Goal: Information Seeking & Learning: Compare options

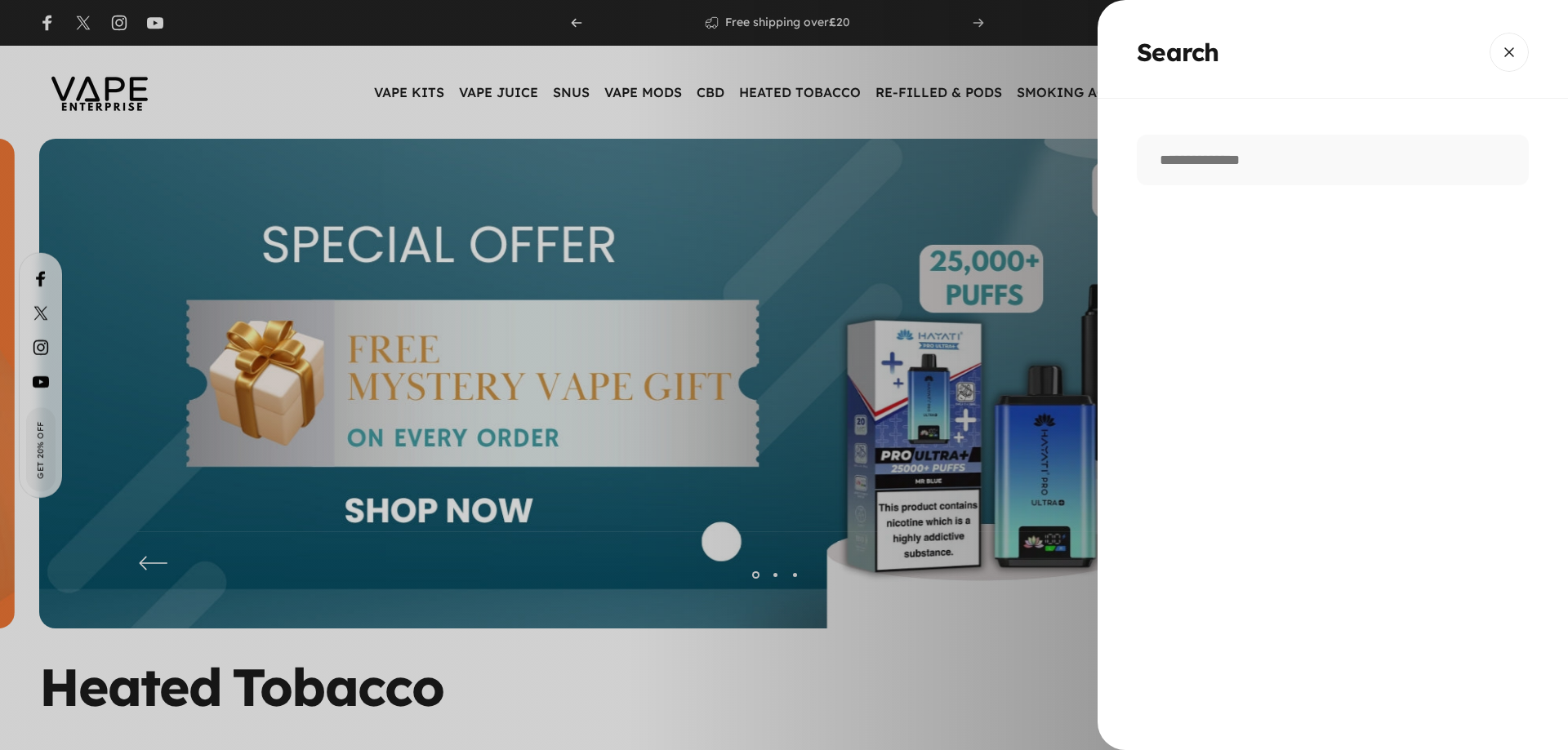
click at [1495, 85] on search-drawer "Search Search Clear" at bounding box center [784, 375] width 1568 height 750
click at [1510, 52] on button "Close" at bounding box center [1509, 52] width 39 height 39
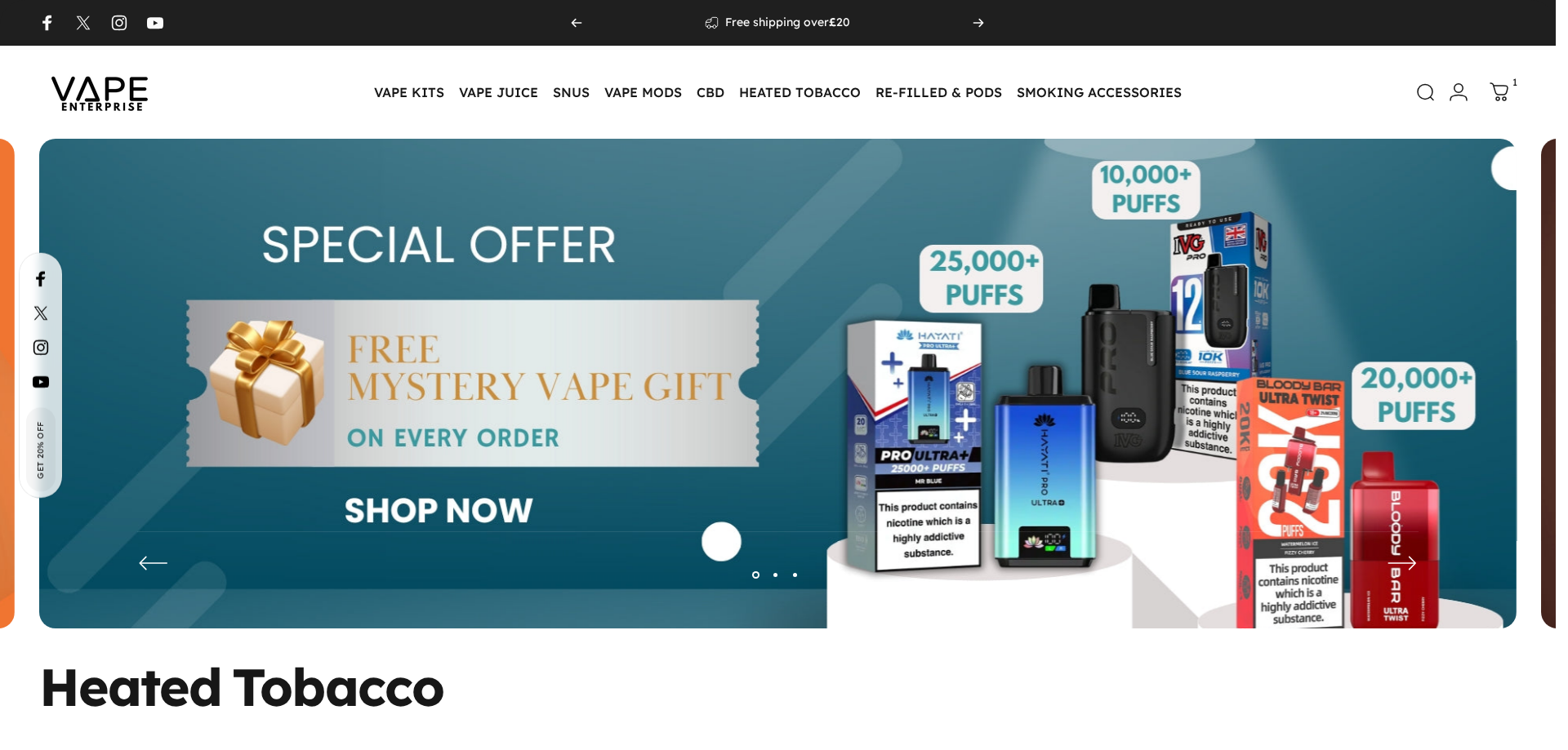
click at [1510, 93] on link "Cart 1" at bounding box center [1500, 92] width 36 height 36
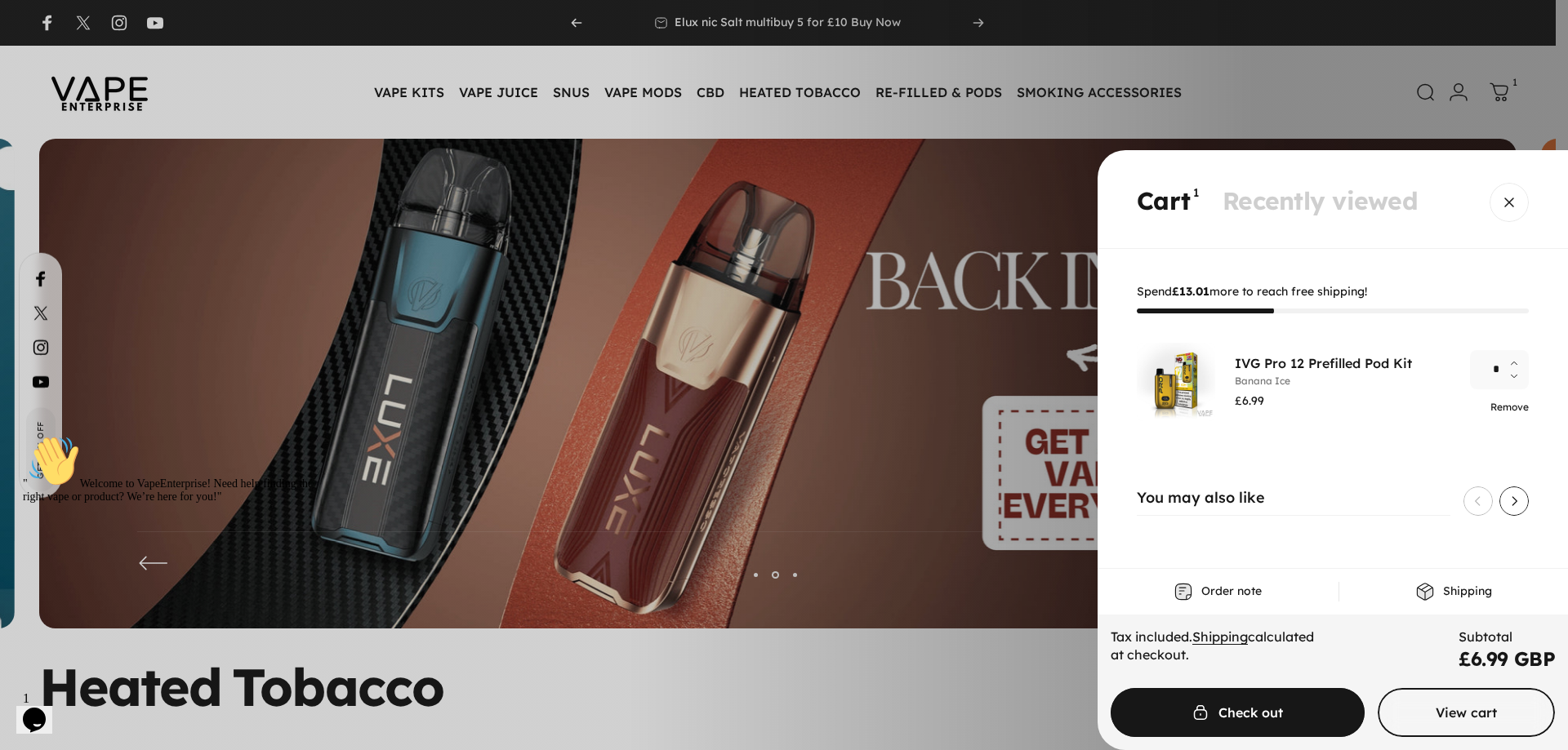
click at [1514, 403] on link "Remove" at bounding box center [1509, 407] width 39 height 12
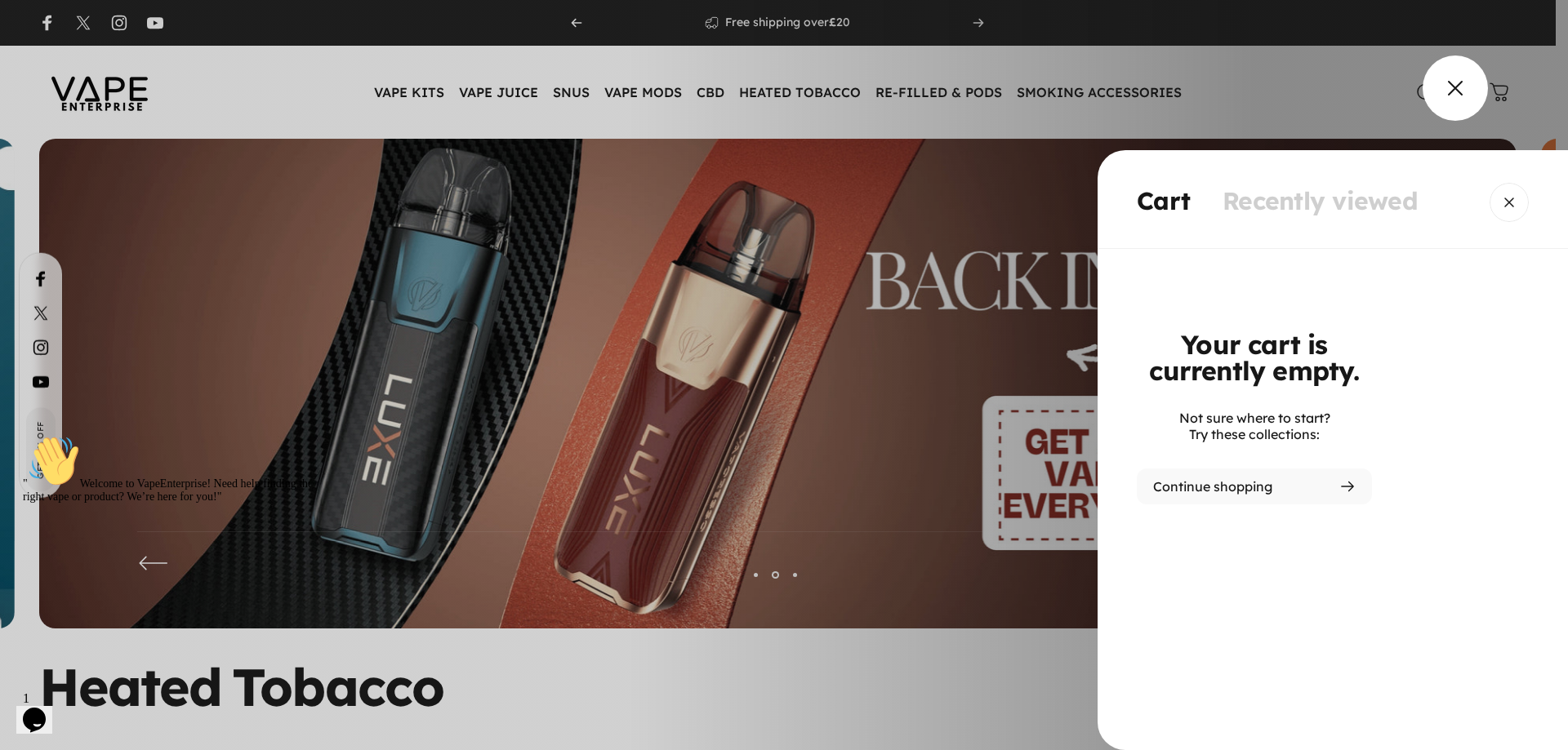
click at [1452, 95] on overlay-element "Cart" at bounding box center [784, 375] width 1568 height 750
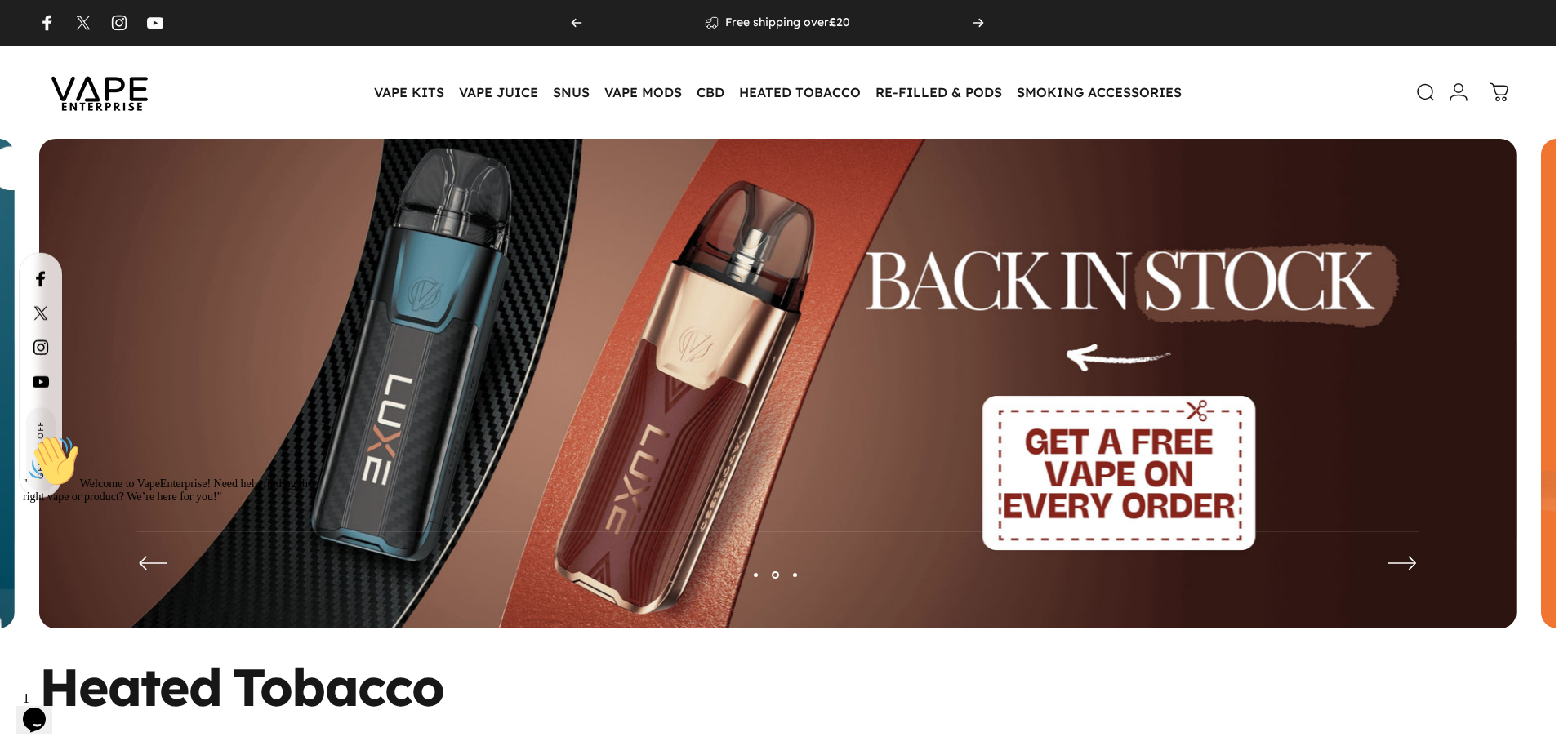
click at [1423, 85] on icon at bounding box center [1426, 92] width 20 height 20
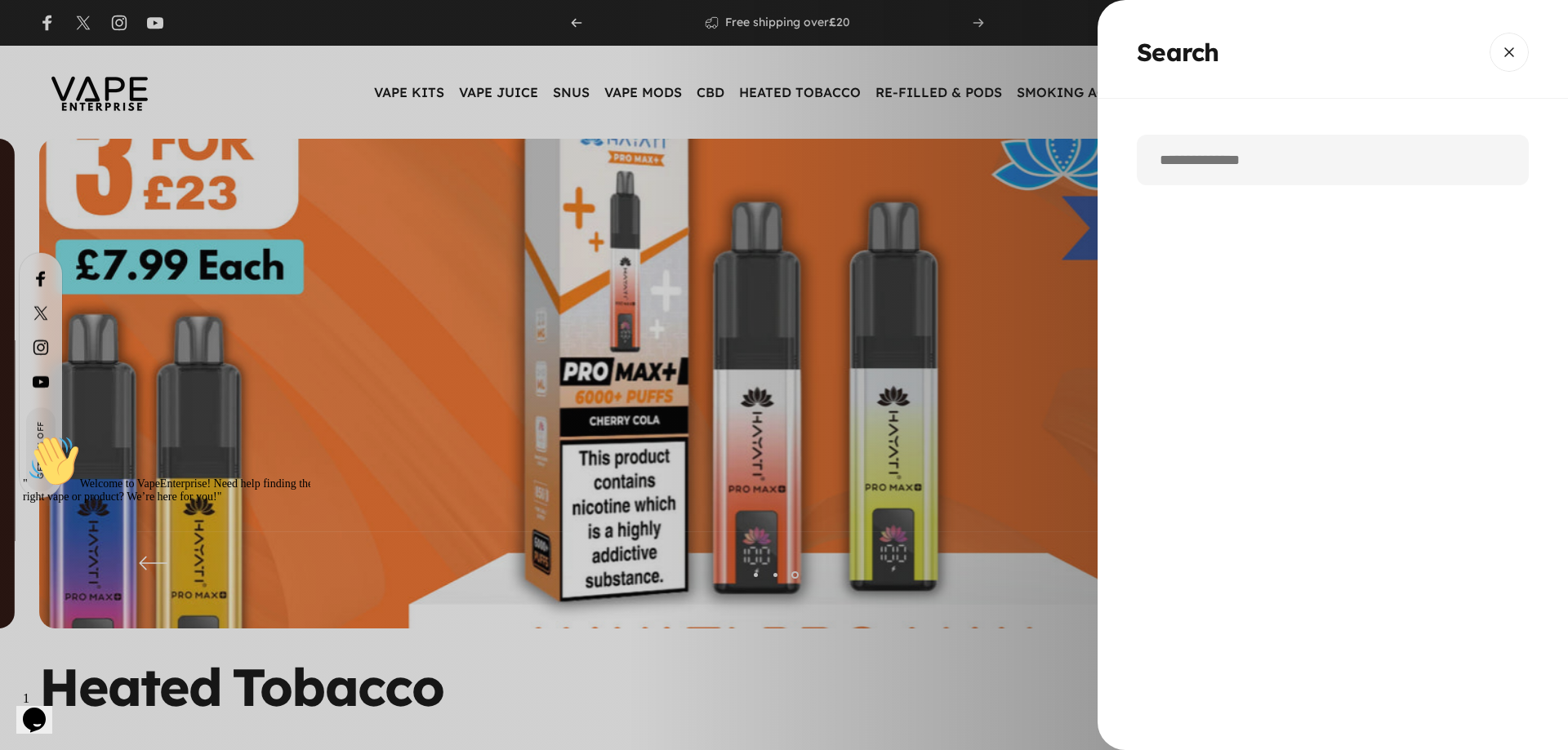
click at [1327, 163] on input "Search" at bounding box center [1333, 159] width 392 height 51
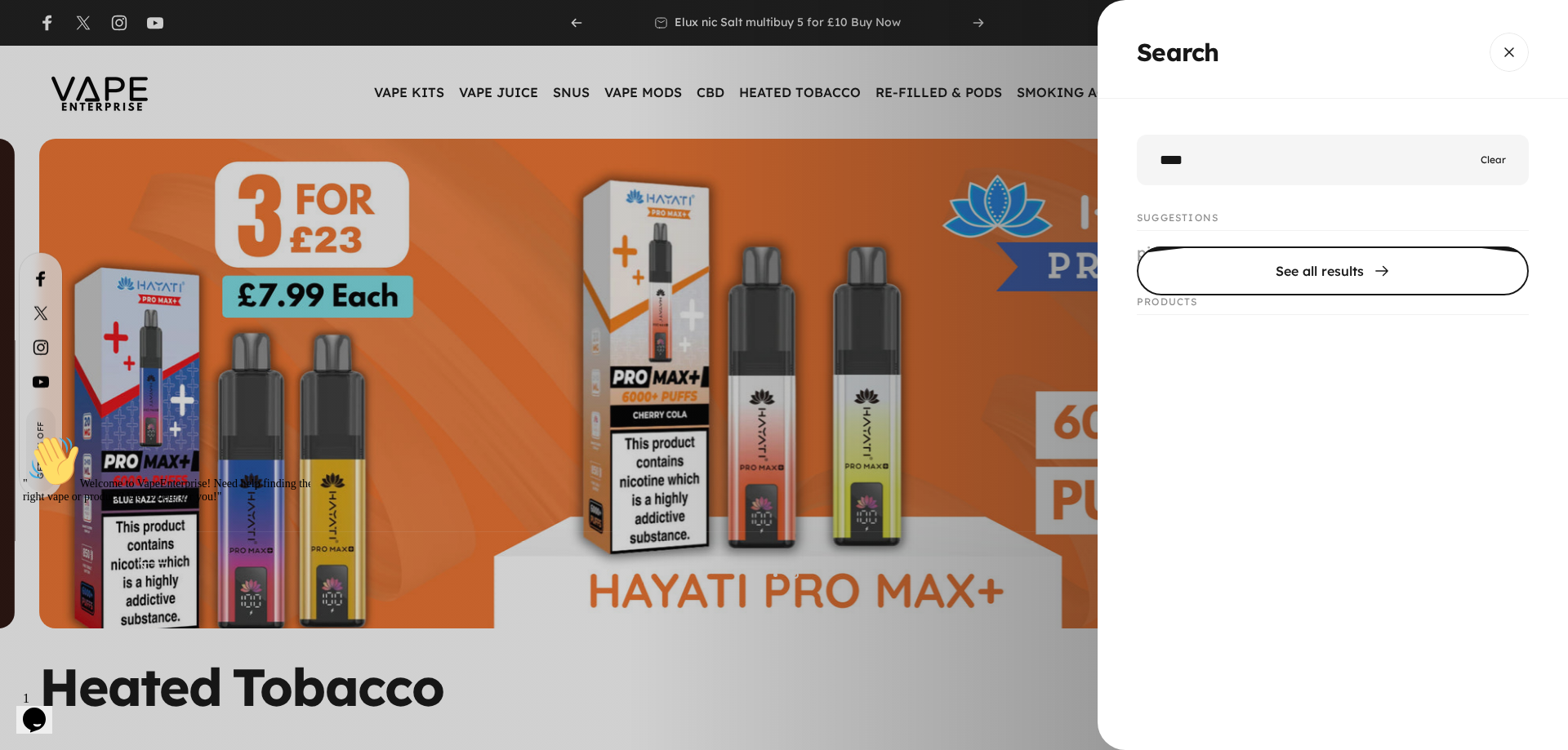
type input "****"
click at [1327, 265] on span "Search" at bounding box center [1333, 290] width 588 height 98
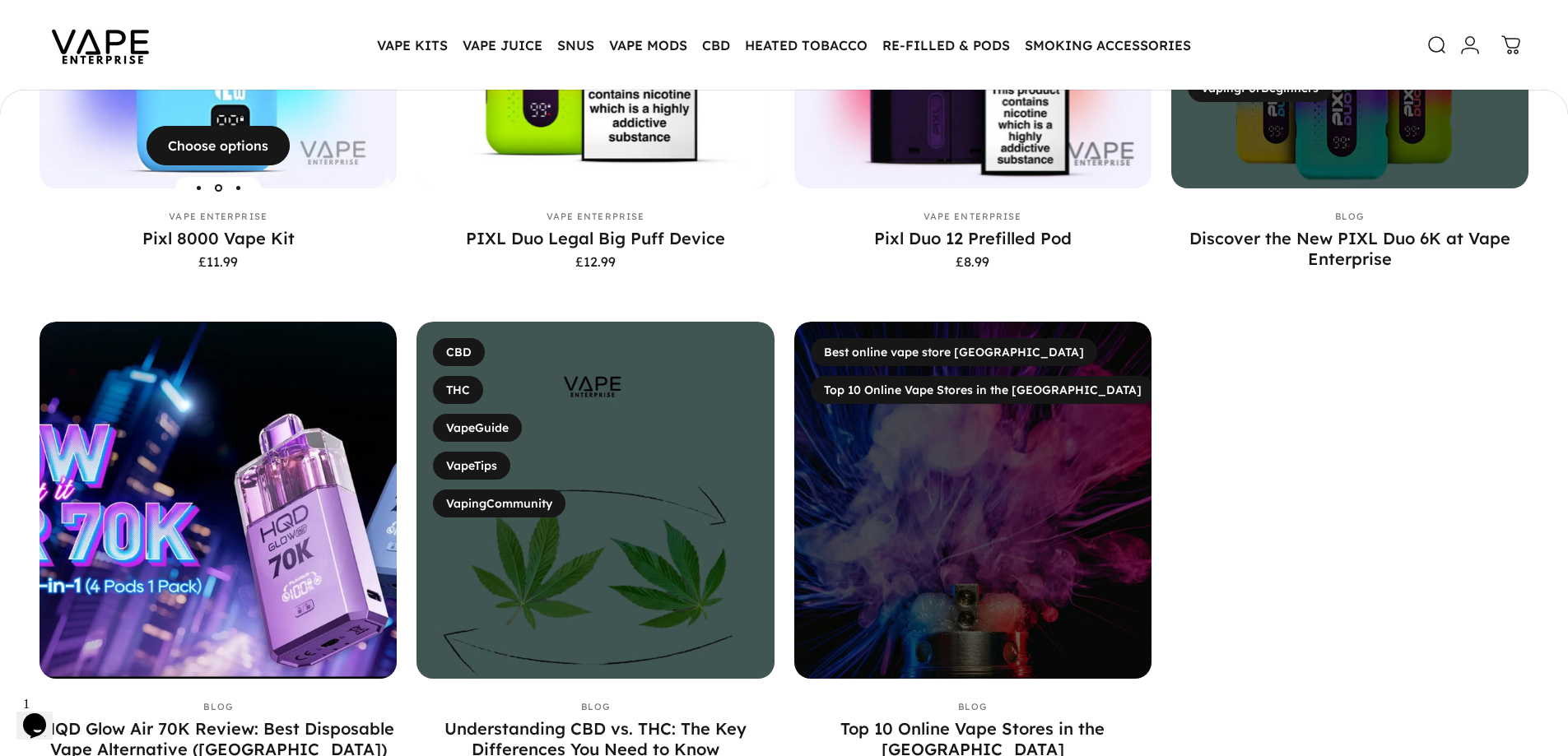
scroll to position [654, 0]
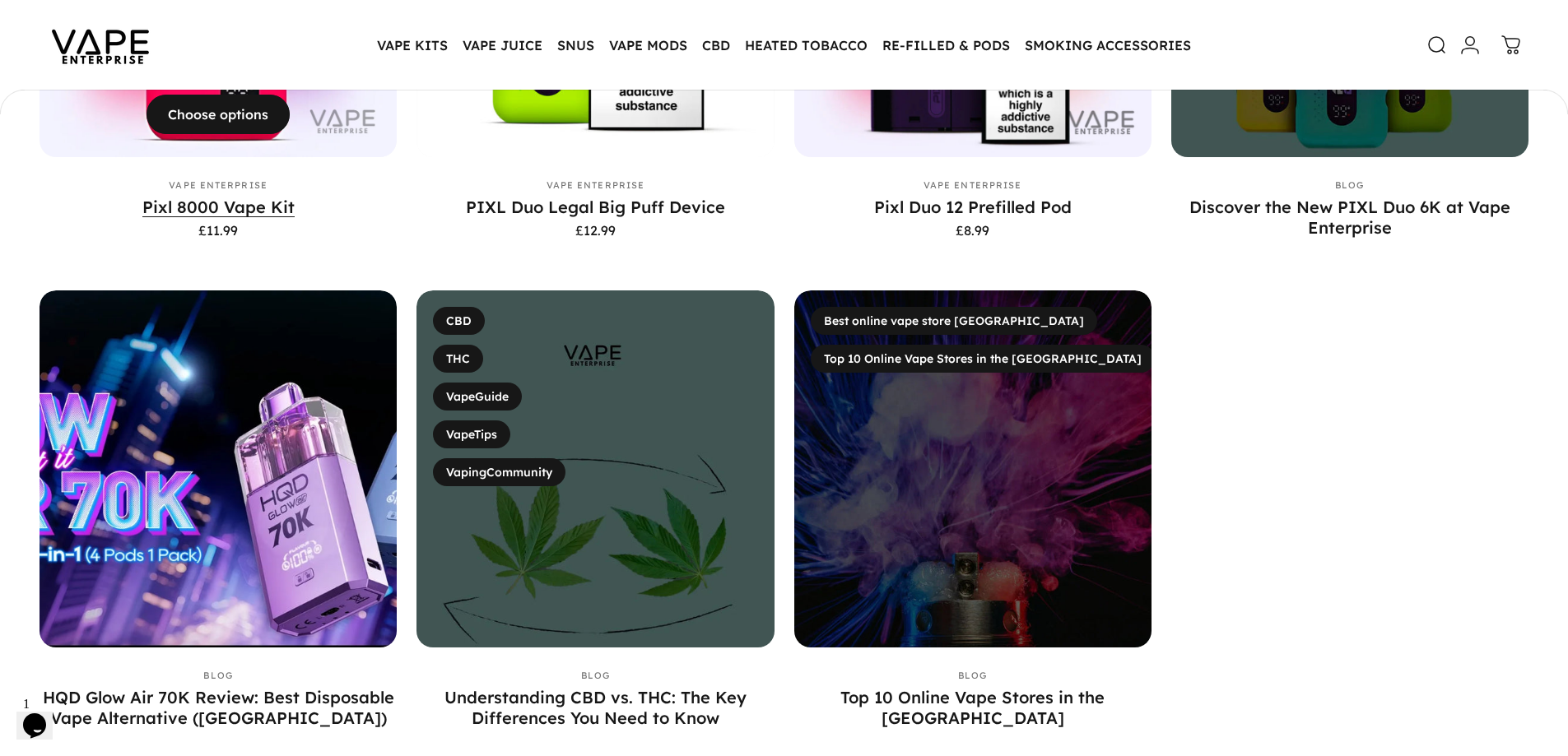
click at [262, 209] on link "Pixl 8000 Vape Kit" at bounding box center [218, 207] width 152 height 21
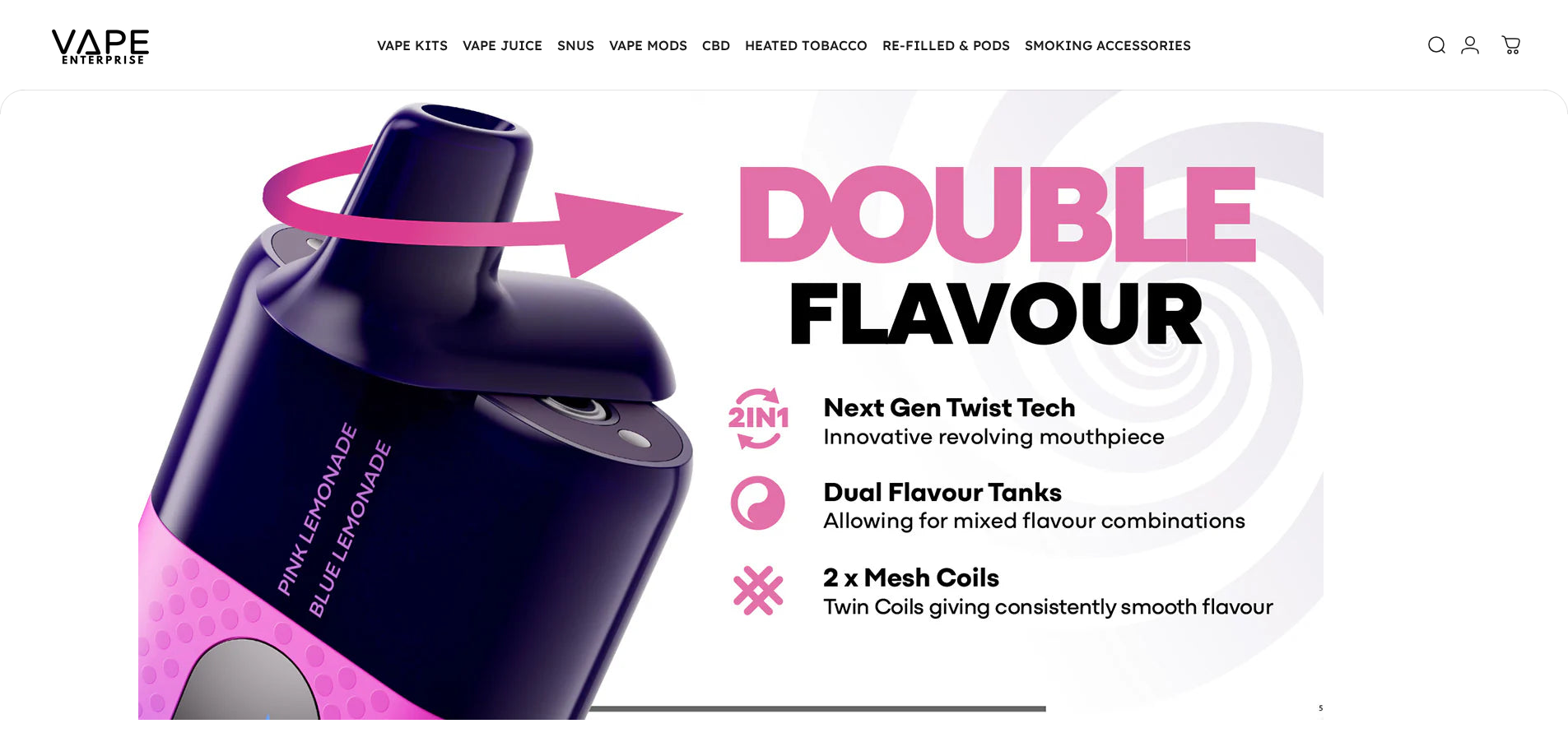
scroll to position [819, 0]
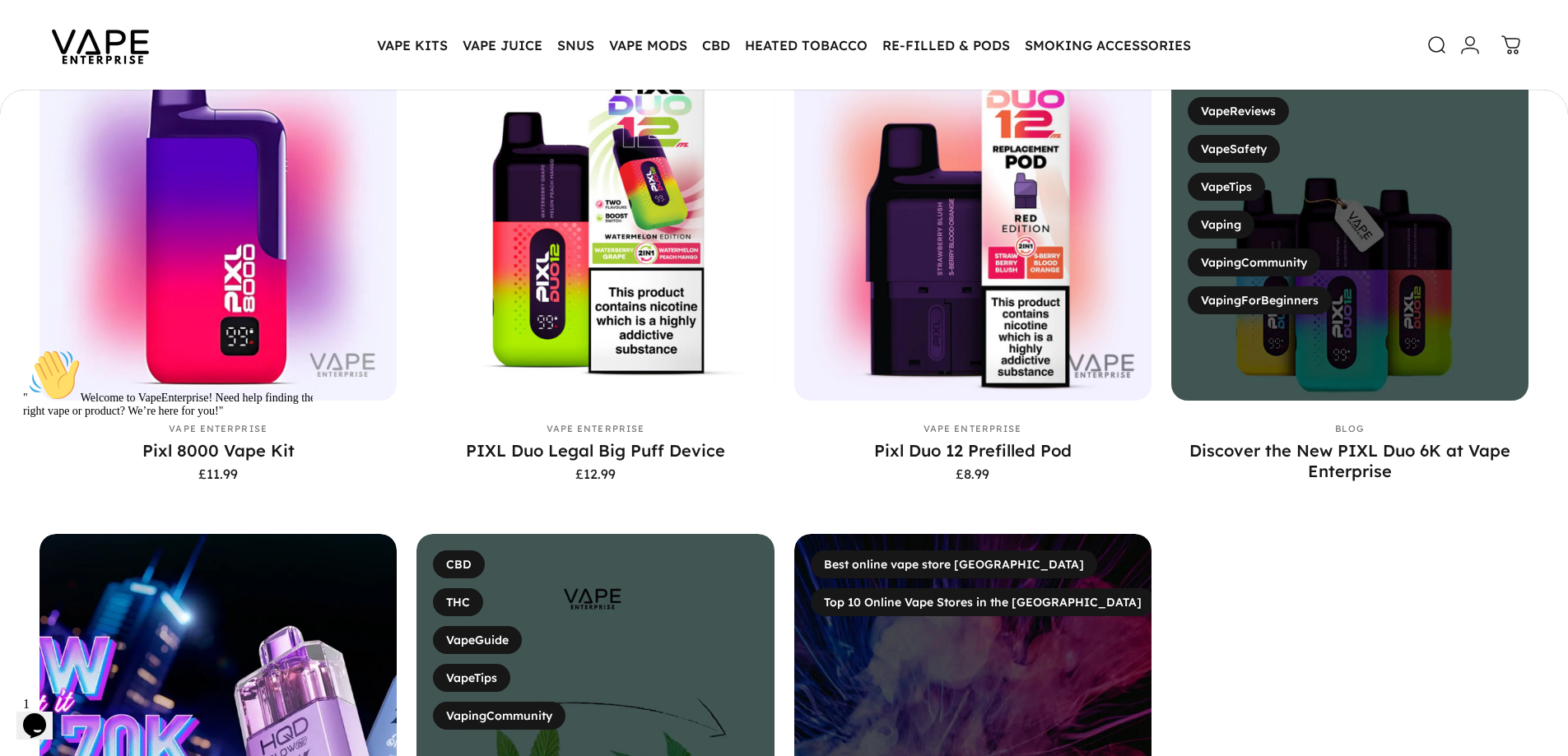
scroll to position [408, 0]
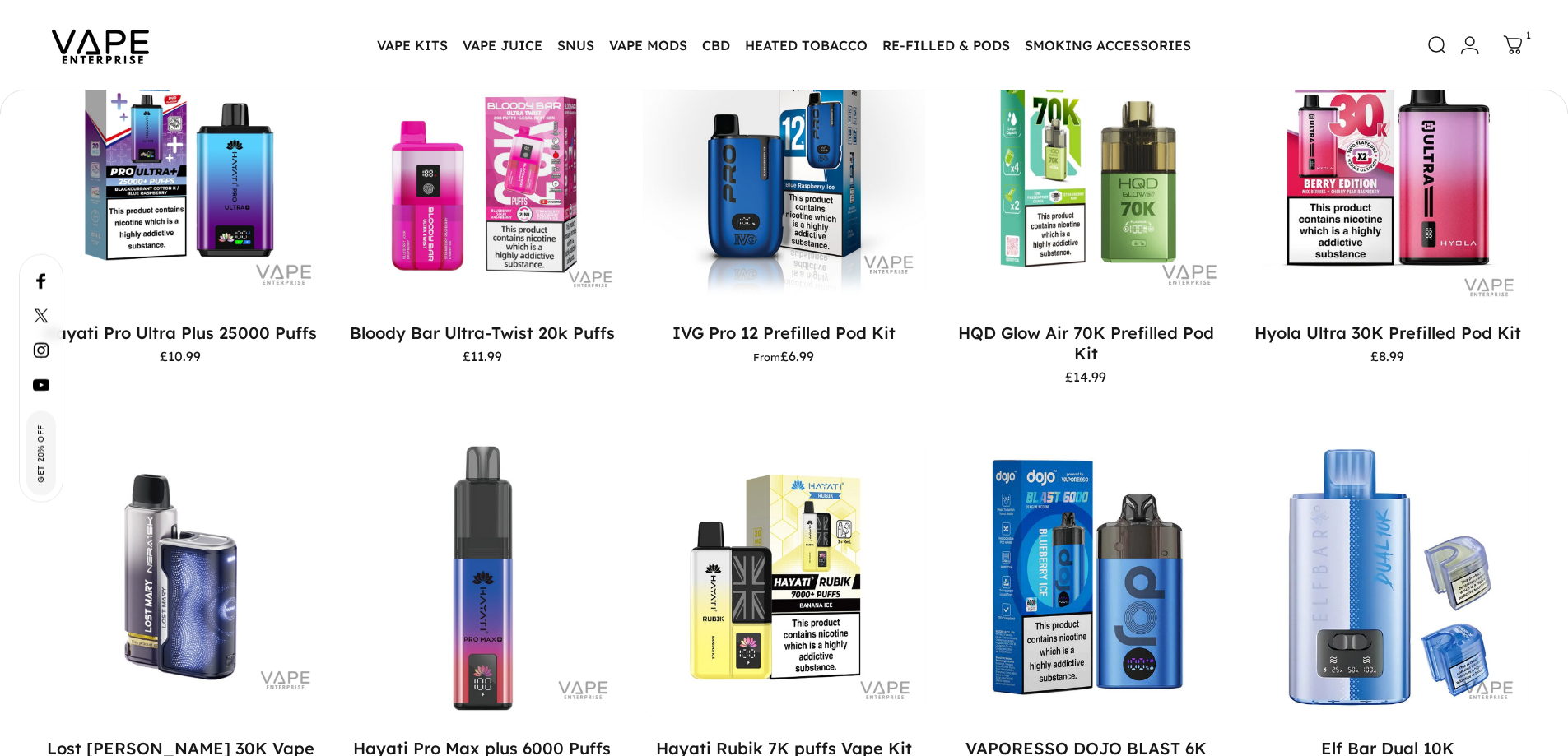
click at [1519, 43] on icon at bounding box center [1512, 45] width 20 height 20
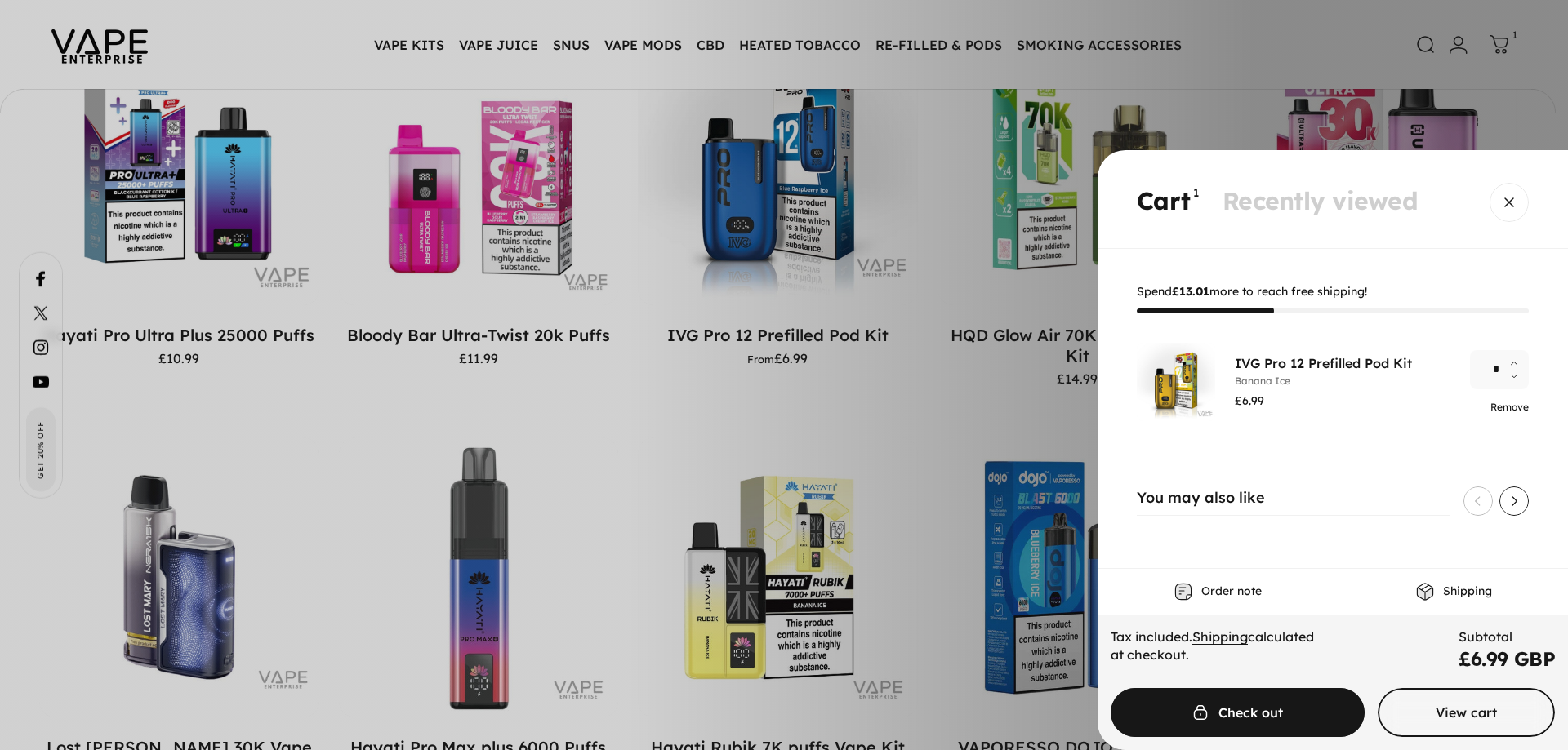
click at [1515, 402] on link "Remove" at bounding box center [1509, 407] width 39 height 12
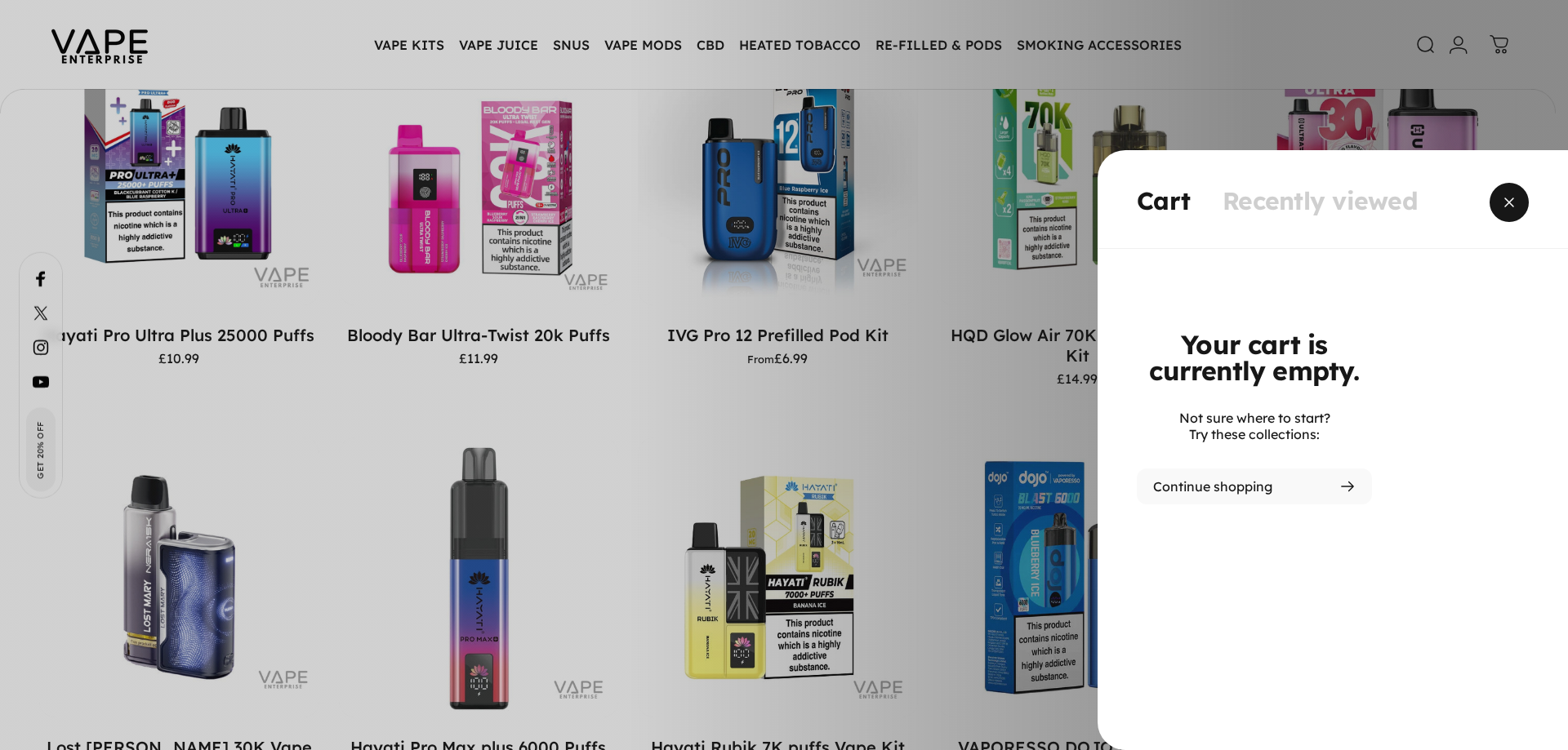
click at [1514, 201] on span "Close" at bounding box center [1509, 202] width 59 height 78
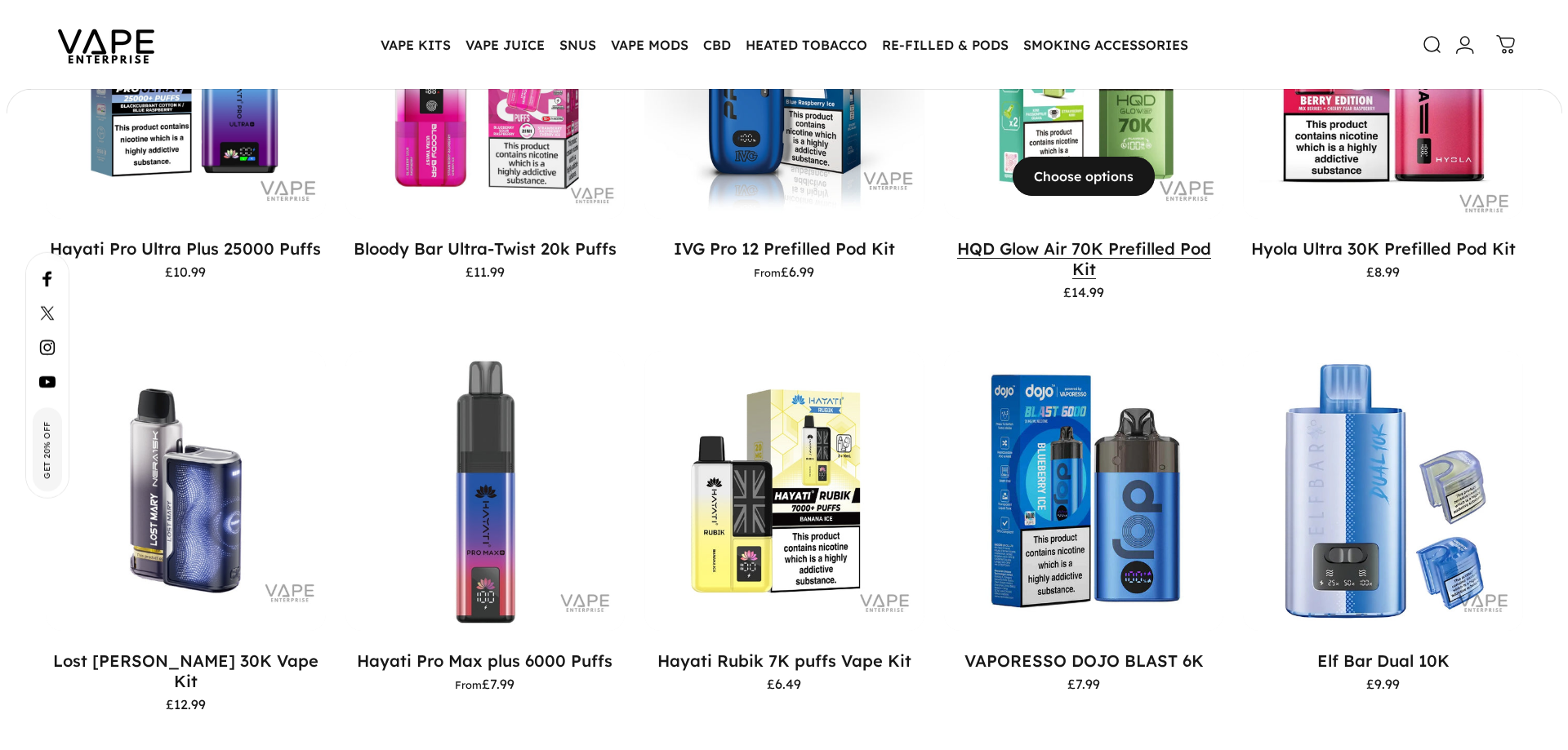
scroll to position [1303, 0]
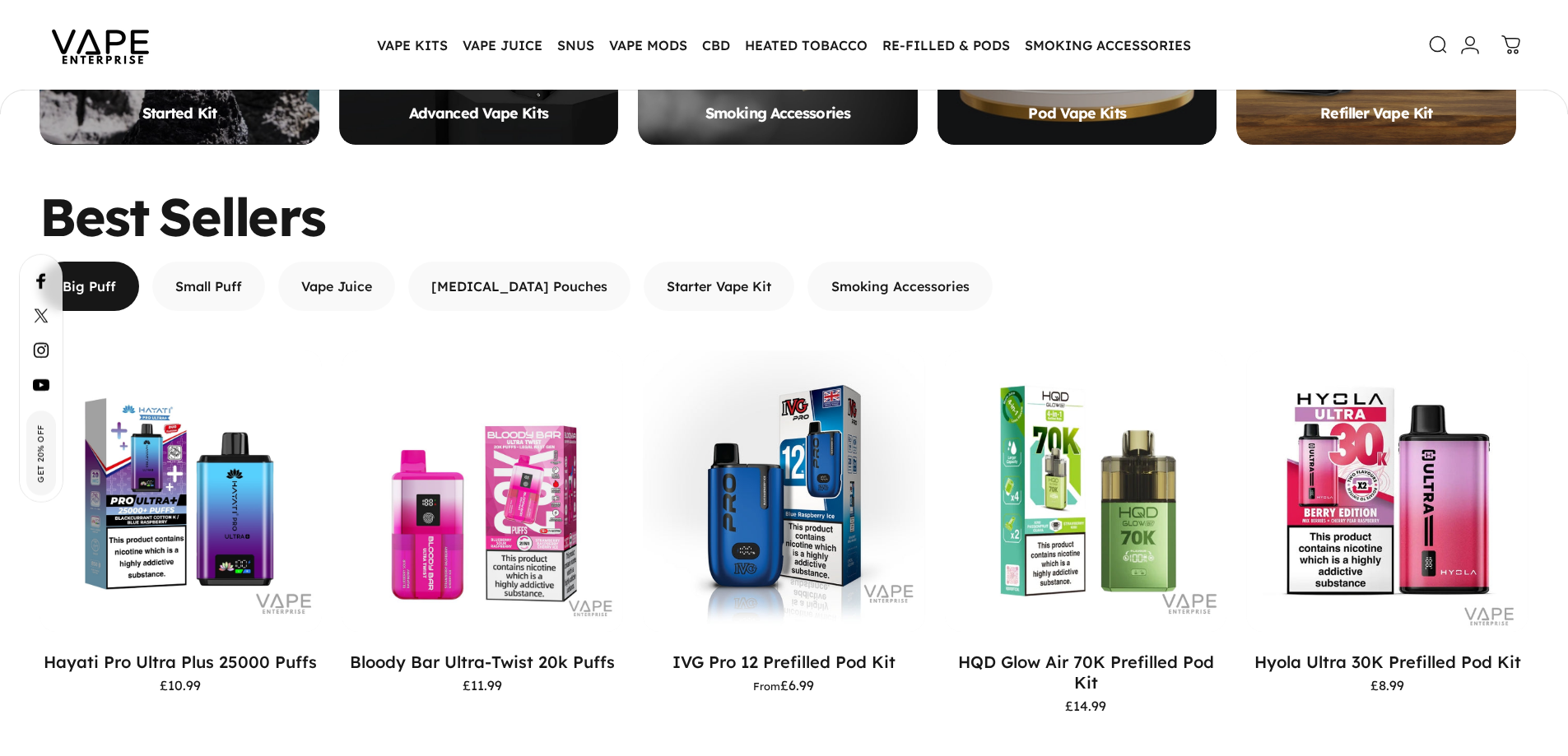
click at [1435, 43] on icon at bounding box center [1438, 44] width 20 height 20
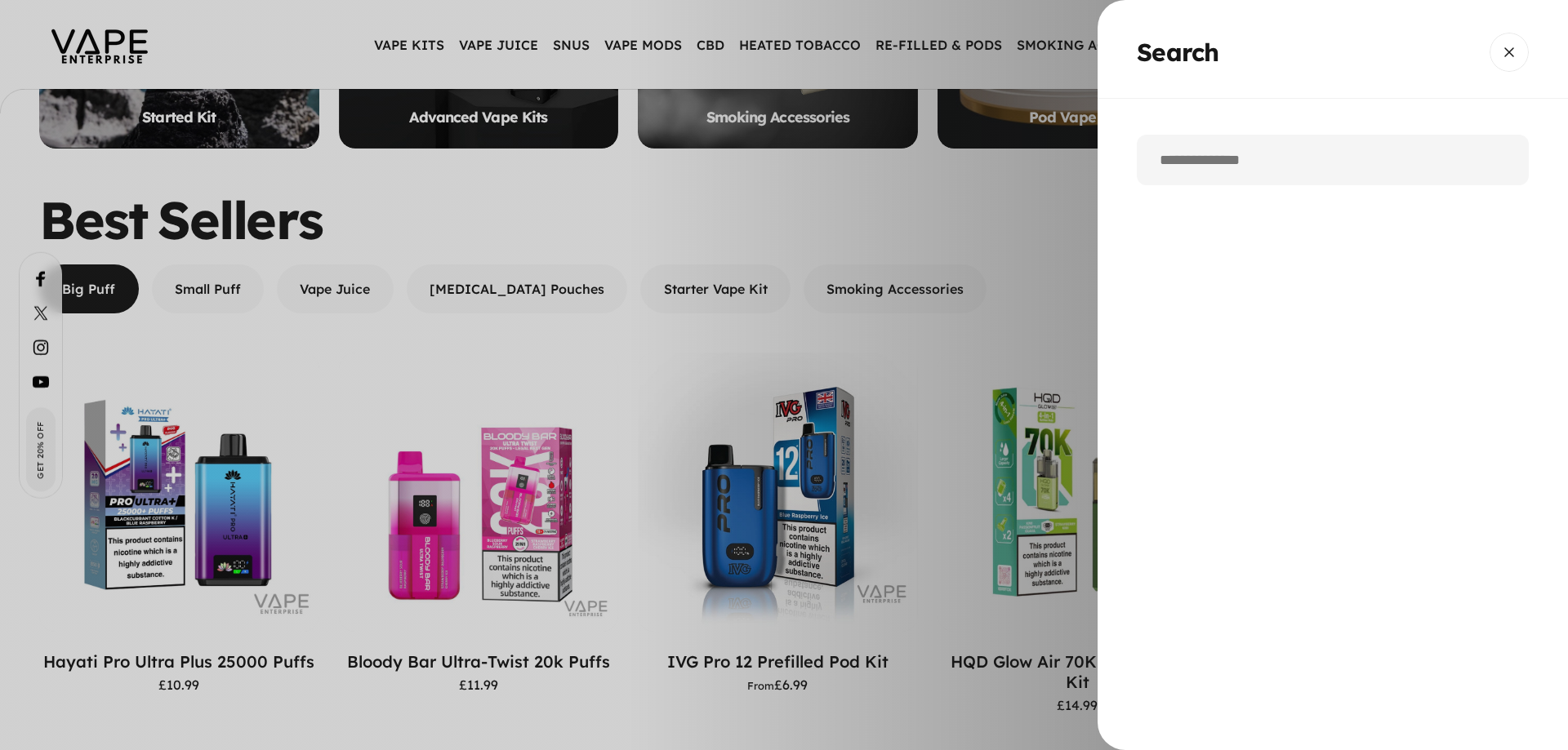
click at [1275, 159] on input "Search" at bounding box center [1333, 159] width 392 height 51
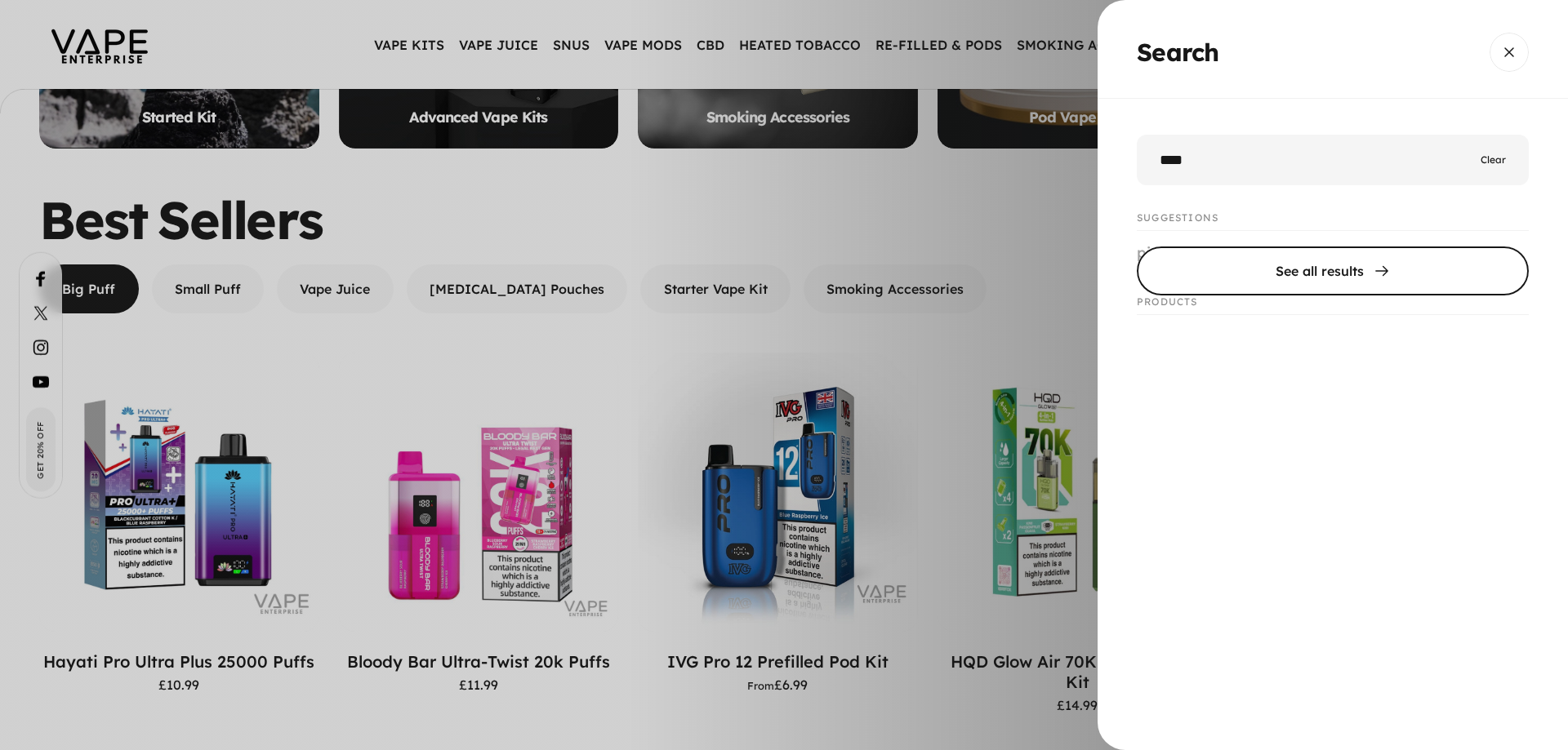
type input "****"
click at [1352, 264] on span "Search" at bounding box center [1333, 272] width 588 height 98
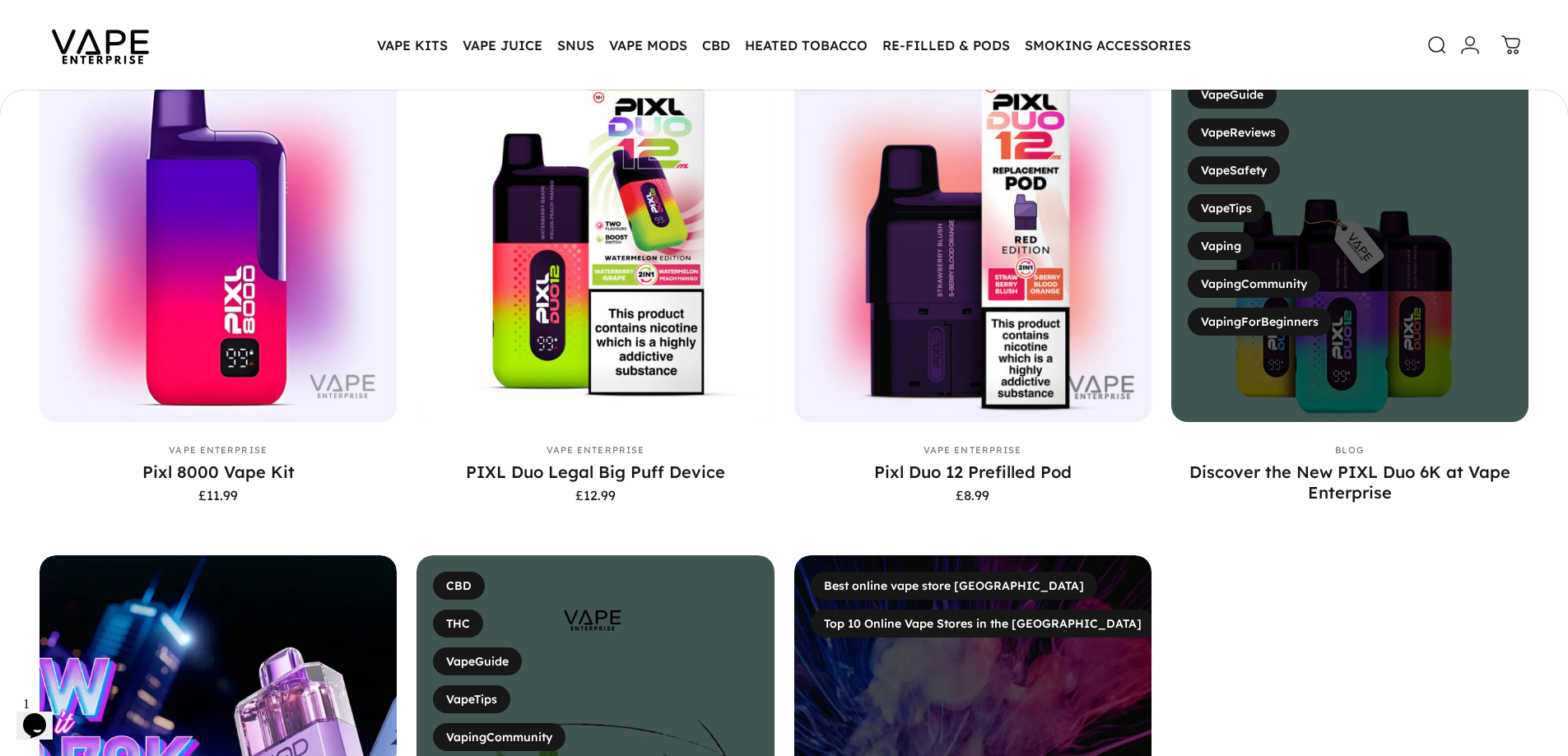
scroll to position [408, 0]
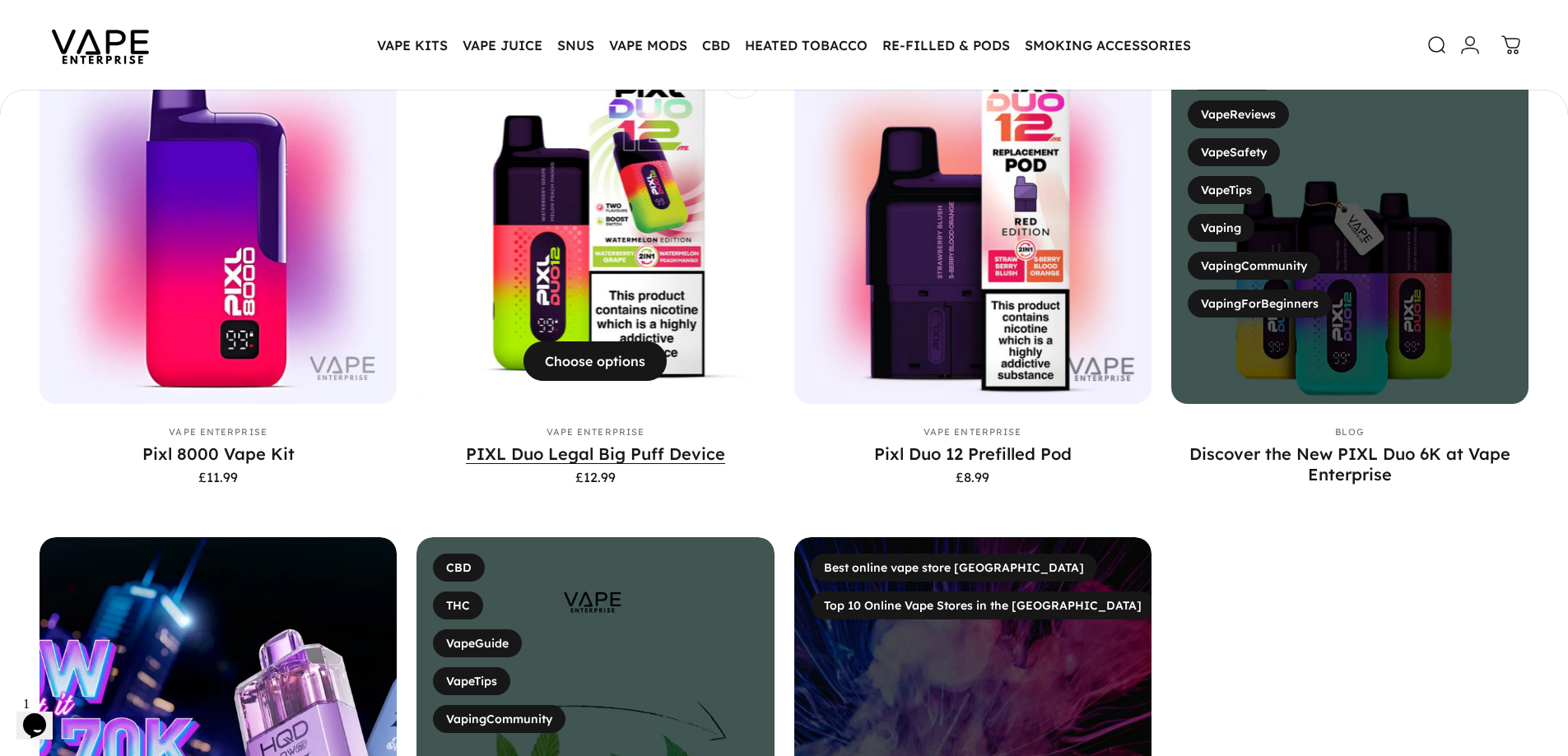
click at [672, 446] on link "PIXL Duo Legal Big Puff Device" at bounding box center [595, 454] width 259 height 21
